Goal: Download file/media

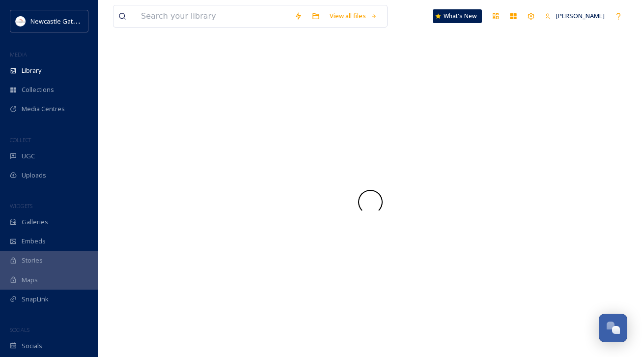
scroll to position [357, 0]
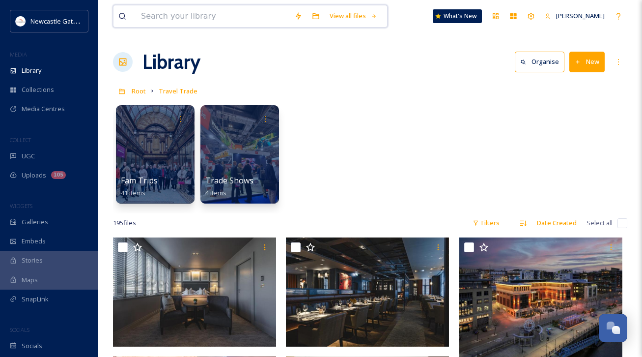
click at [210, 17] on input at bounding box center [212, 16] width 153 height 22
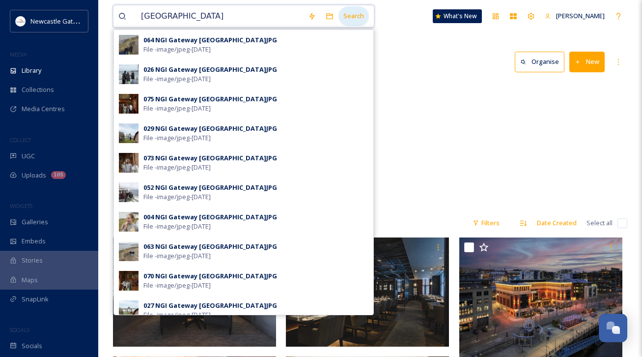
type input "[GEOGRAPHIC_DATA]"
click at [355, 14] on div "Search" at bounding box center [353, 15] width 30 height 19
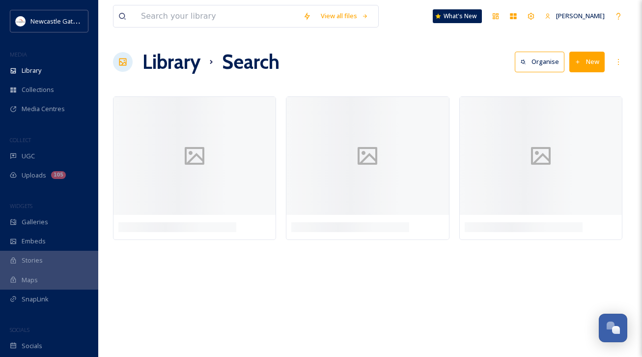
drag, startPoint x: 380, startPoint y: 50, endPoint x: 381, endPoint y: 45, distance: 5.0
click at [380, 50] on div "Library Search Organise New" at bounding box center [370, 61] width 514 height 29
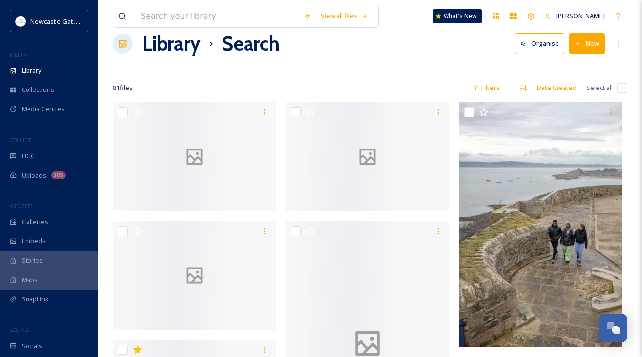
scroll to position [20, 0]
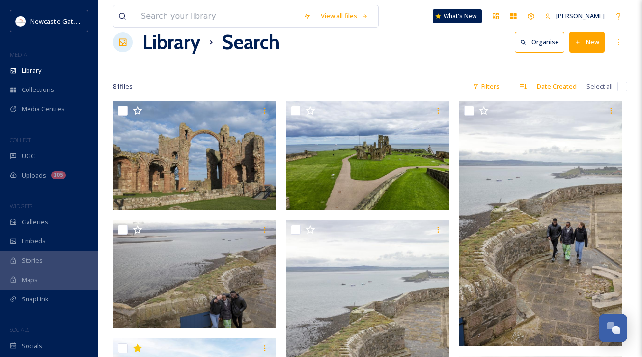
click at [380, 50] on div "Library Search Organise New" at bounding box center [370, 42] width 514 height 29
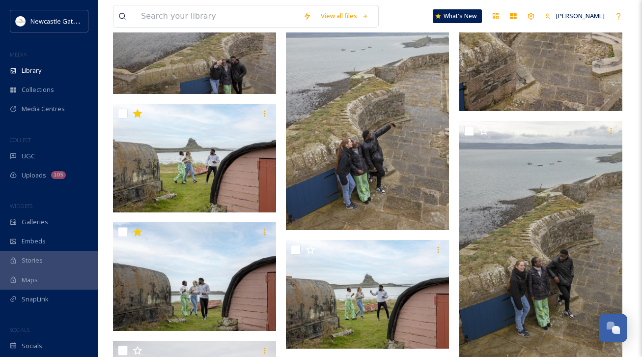
scroll to position [275, 0]
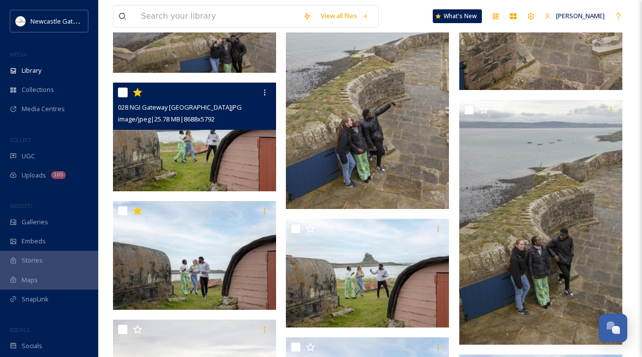
click at [218, 148] on img at bounding box center [194, 137] width 163 height 109
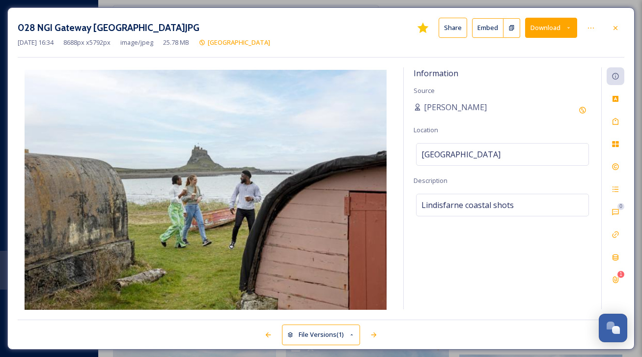
click at [572, 25] on button "Download" at bounding box center [551, 28] width 52 height 20
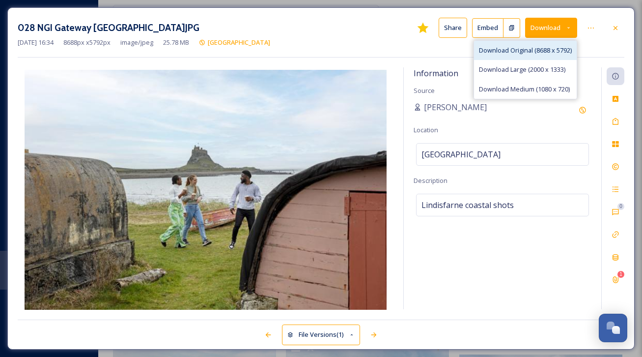
click at [544, 56] on div "Download Original (8688 x 5792)" at bounding box center [525, 50] width 103 height 19
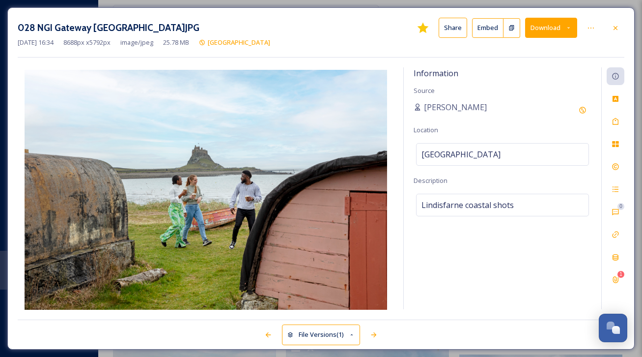
click at [572, 30] on button "Download" at bounding box center [551, 28] width 52 height 20
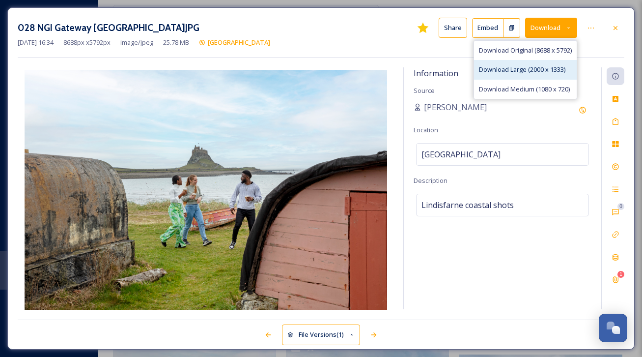
click at [556, 74] on div "Download Large (2000 x 1333)" at bounding box center [525, 69] width 103 height 19
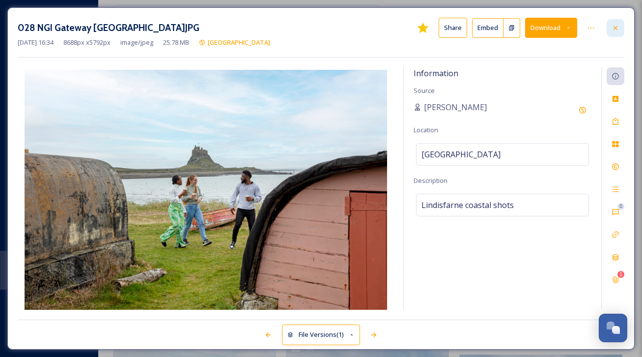
click at [615, 24] on icon at bounding box center [616, 28] width 8 height 8
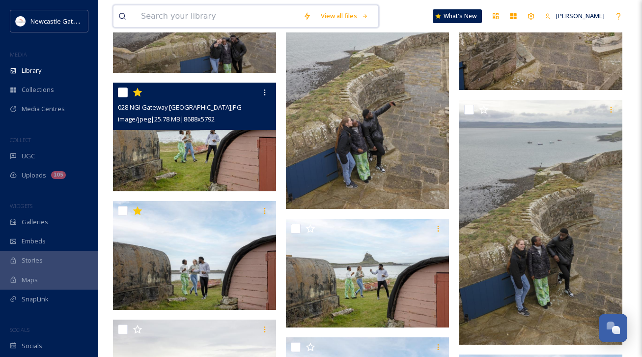
click at [206, 20] on input at bounding box center [217, 16] width 162 height 22
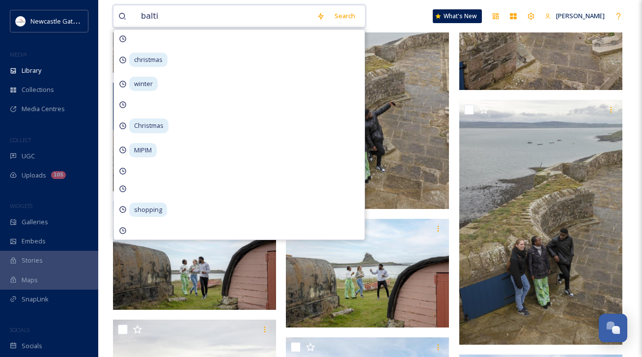
type input "baltic"
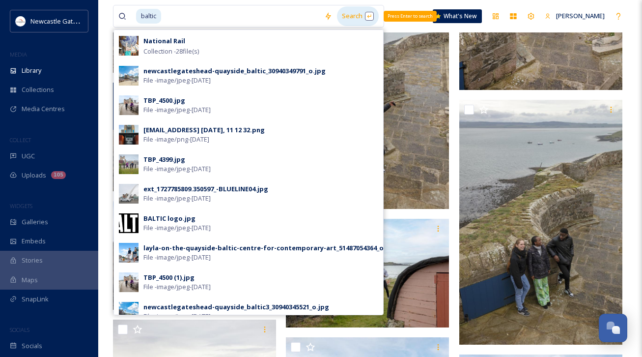
click at [356, 15] on div "Search Press Enter to search" at bounding box center [358, 15] width 42 height 19
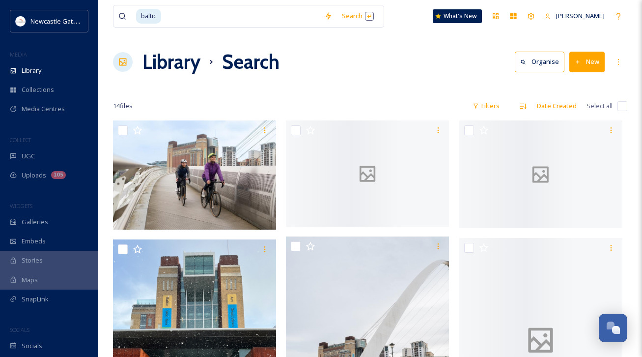
click at [431, 62] on div "Library Search Organise New" at bounding box center [370, 61] width 514 height 29
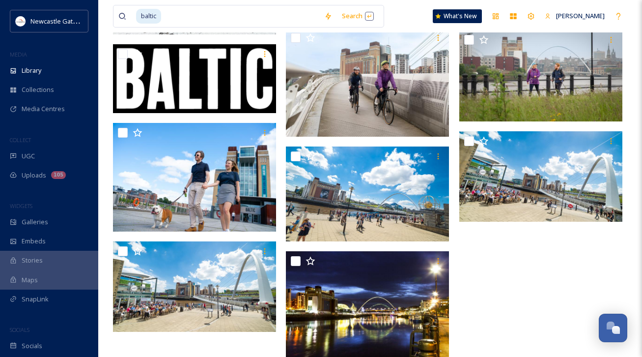
scroll to position [442, 0]
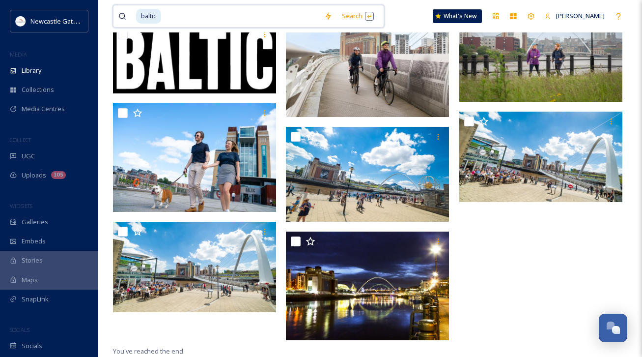
click at [182, 18] on input at bounding box center [240, 16] width 157 height 22
type input "b"
type input "gateshead"
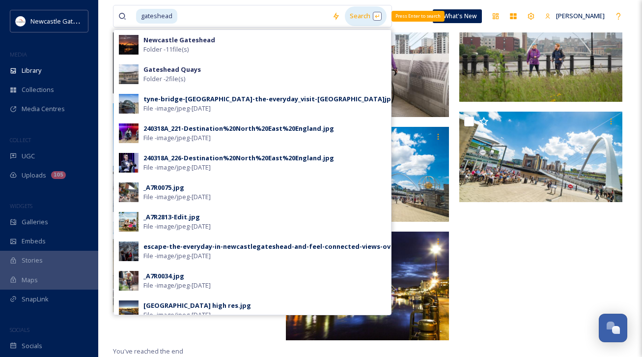
click at [368, 19] on div "Search Press Enter to search" at bounding box center [366, 15] width 42 height 19
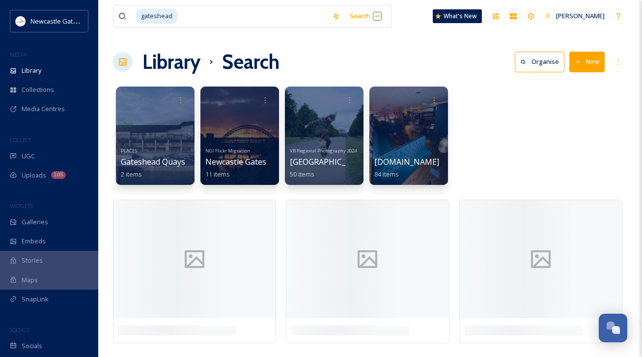
click at [492, 147] on div "PLACES Gateshead Quays 2 items NGI Flickr Migration [GEOGRAPHIC_DATA] 11 items …" at bounding box center [370, 138] width 514 height 113
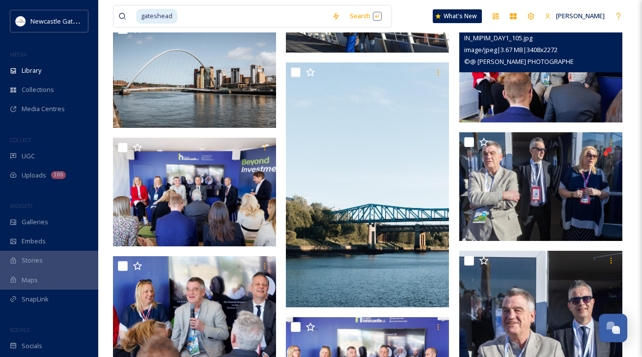
scroll to position [7239, 0]
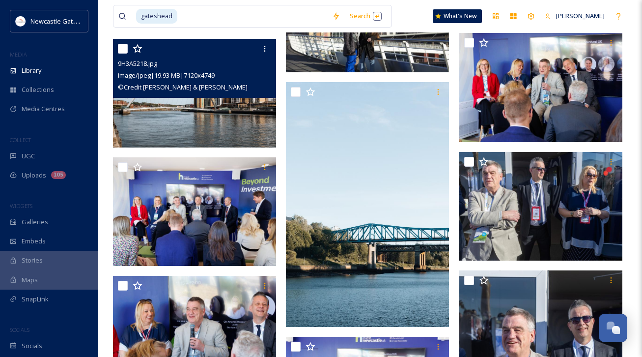
click at [223, 121] on img at bounding box center [194, 93] width 163 height 109
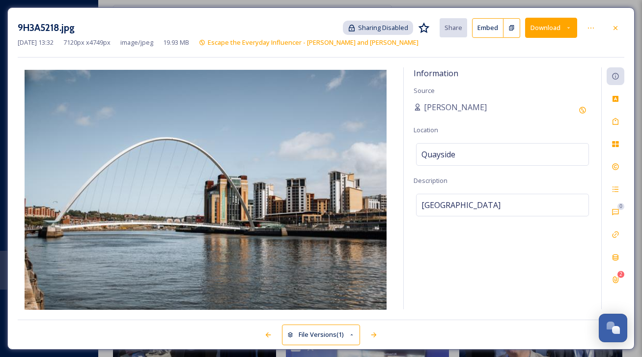
click at [571, 27] on icon at bounding box center [568, 28] width 6 height 6
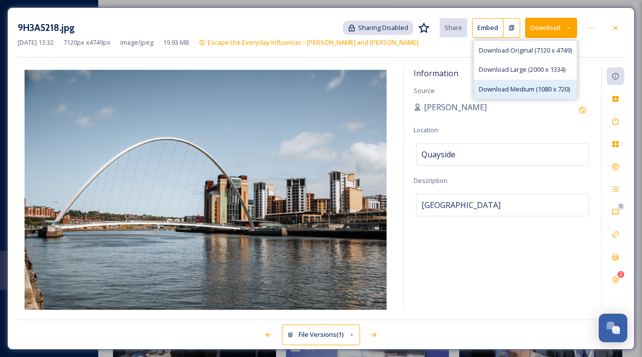
click at [543, 87] on span "Download Medium (1080 x 720)" at bounding box center [524, 88] width 91 height 9
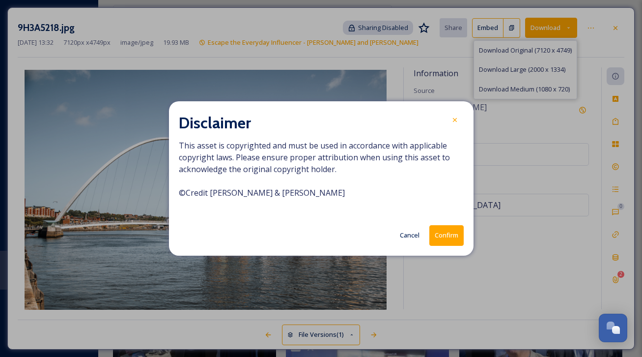
click at [438, 235] on button "Confirm" at bounding box center [446, 235] width 34 height 20
